Goal: Information Seeking & Learning: Learn about a topic

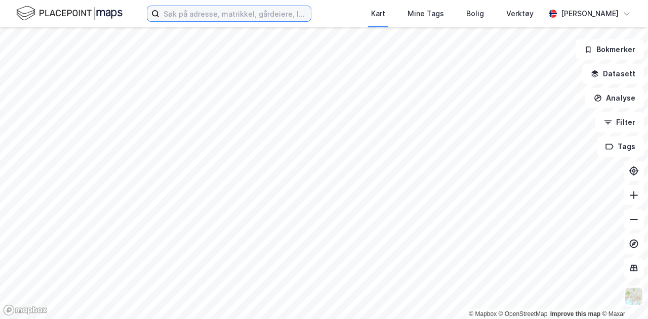
click at [248, 20] on input at bounding box center [234, 13] width 151 height 15
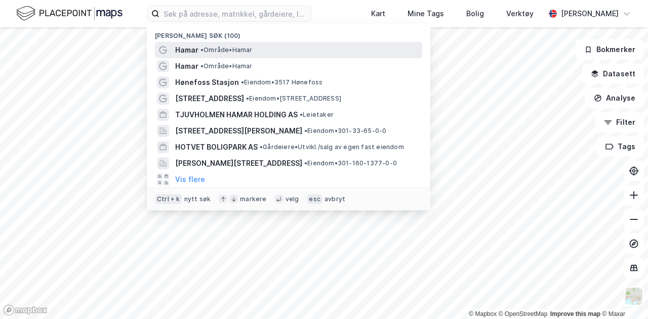
click at [365, 42] on div "Hamar • Område • [GEOGRAPHIC_DATA]" at bounding box center [288, 50] width 267 height 16
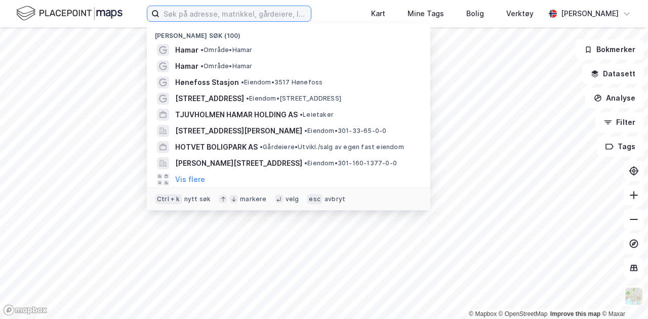
click at [170, 9] on input at bounding box center [234, 13] width 151 height 15
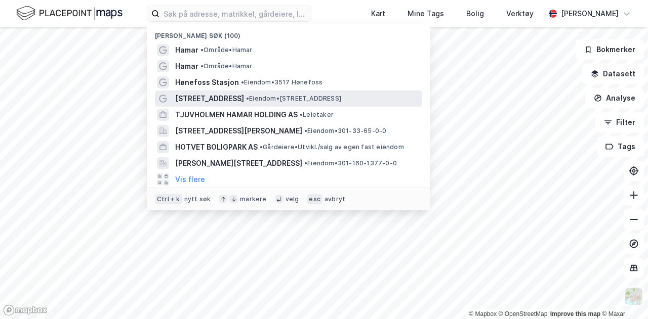
click at [214, 93] on span "[STREET_ADDRESS]" at bounding box center [209, 99] width 69 height 12
